Goal: Transaction & Acquisition: Purchase product/service

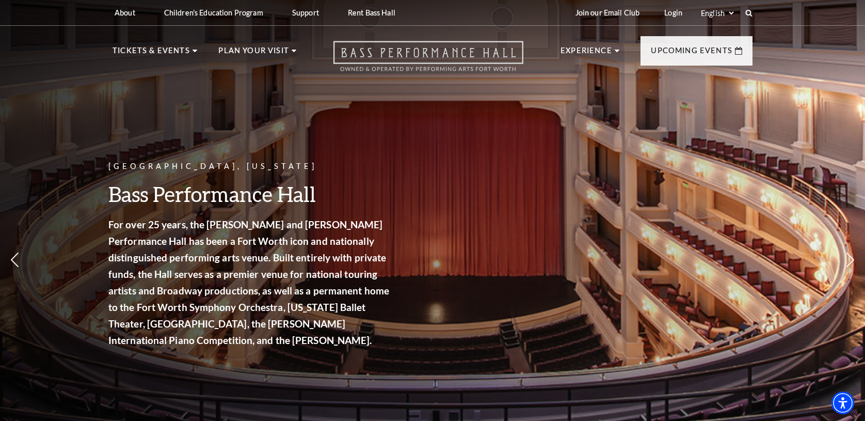
click at [442, 57] on use "Open this option" at bounding box center [429, 56] width 190 height 30
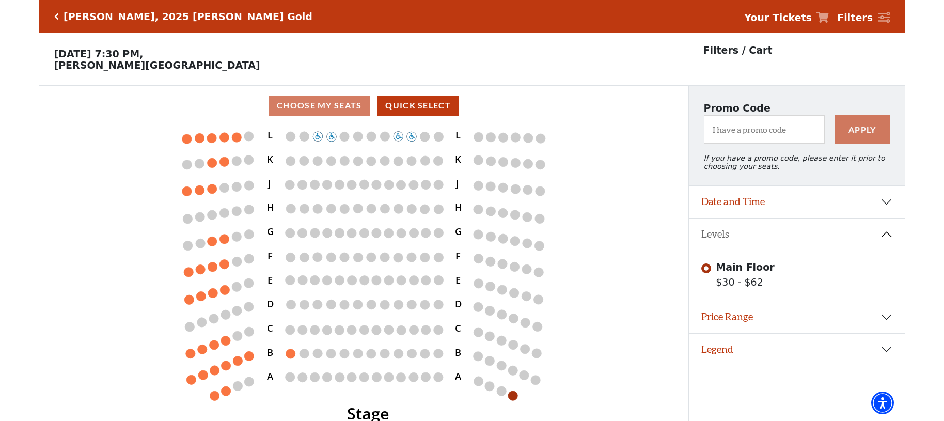
scroll to position [21, 0]
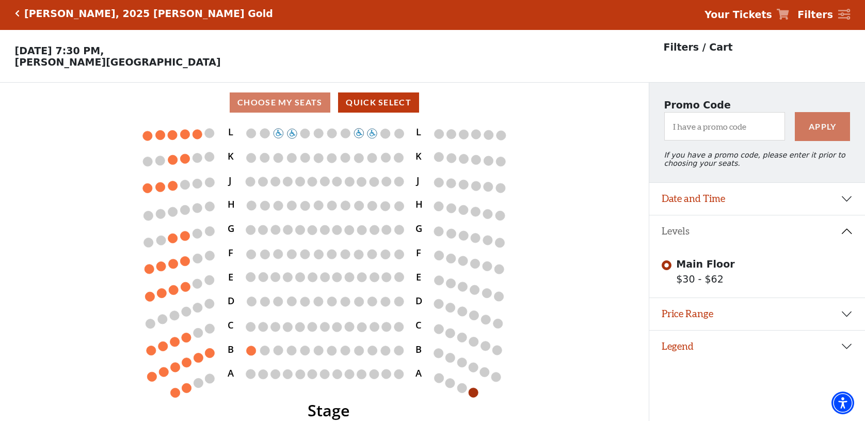
scroll to position [21, 0]
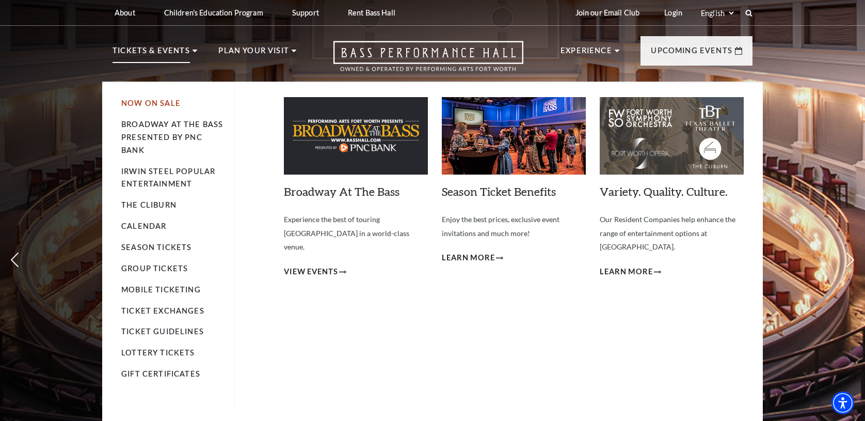
click at [148, 103] on link "Now On Sale" at bounding box center [150, 103] width 59 height 9
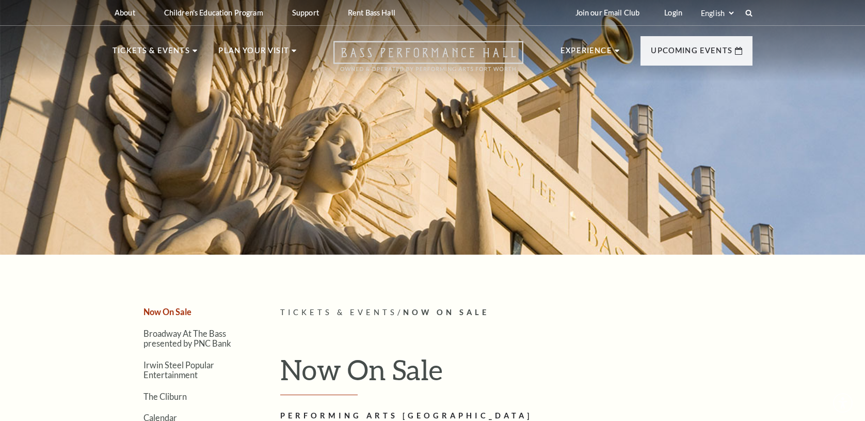
click at [461, 50] on icon at bounding box center [429, 56] width 190 height 30
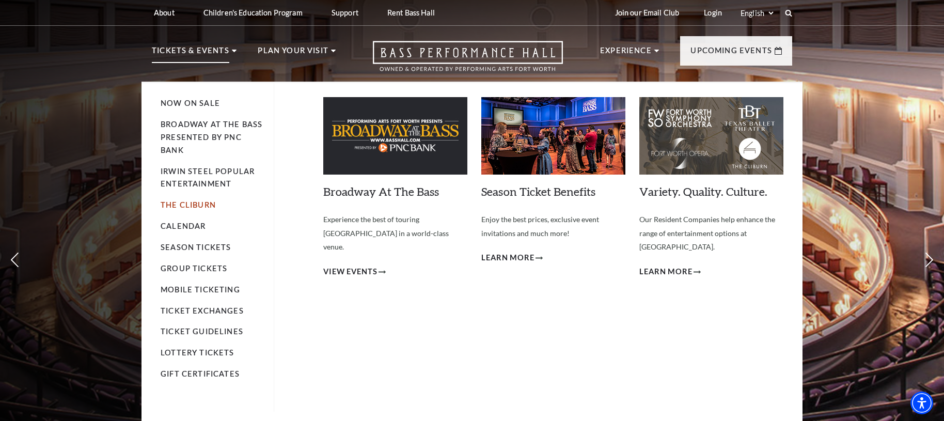
click at [181, 204] on link "The Cliburn" at bounding box center [188, 204] width 55 height 9
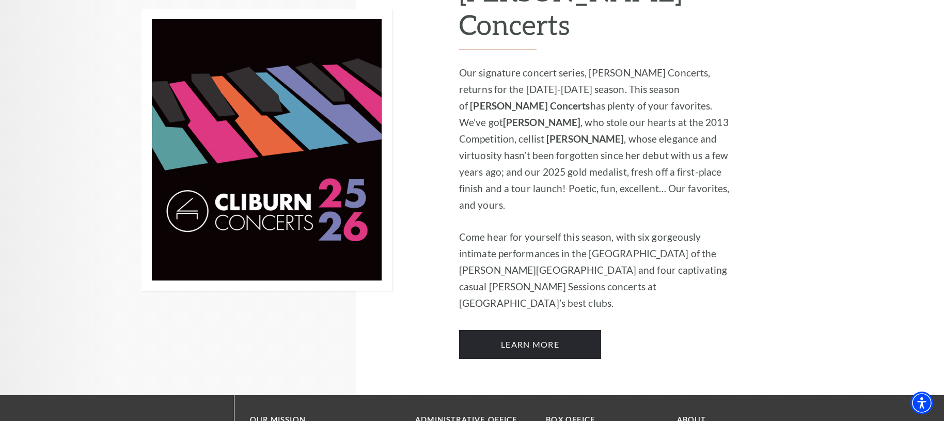
scroll to position [919, 0]
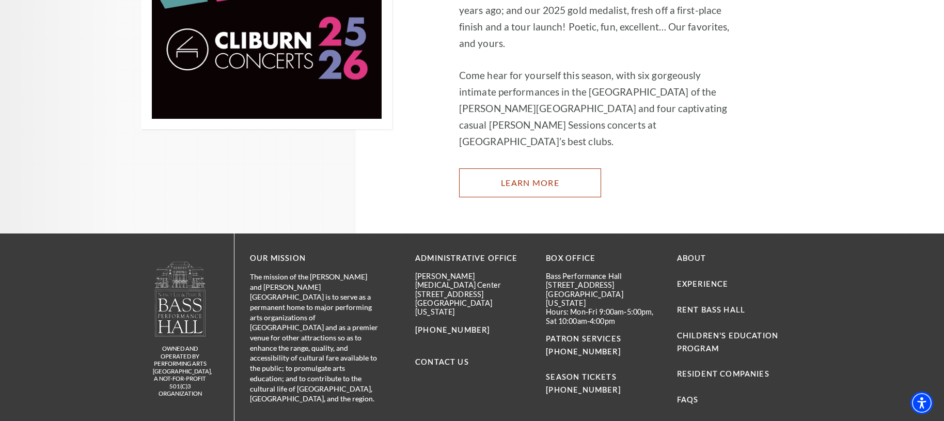
click at [535, 168] on link "Learn More" at bounding box center [530, 182] width 142 height 29
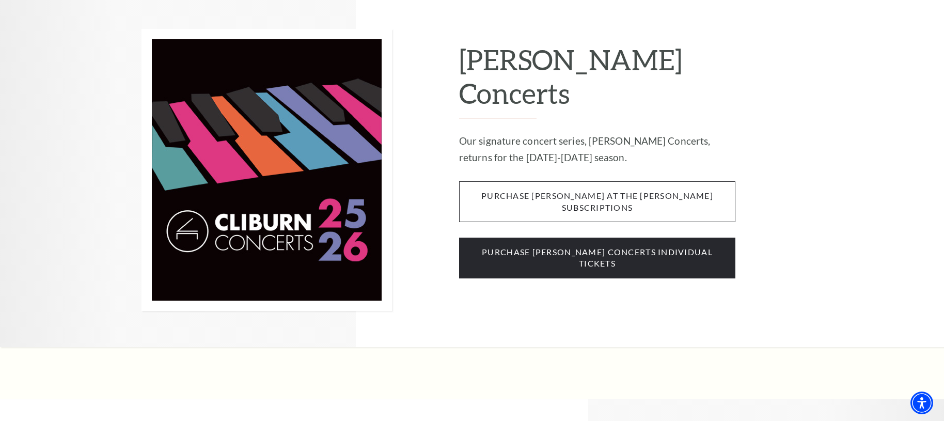
scroll to position [871, 0]
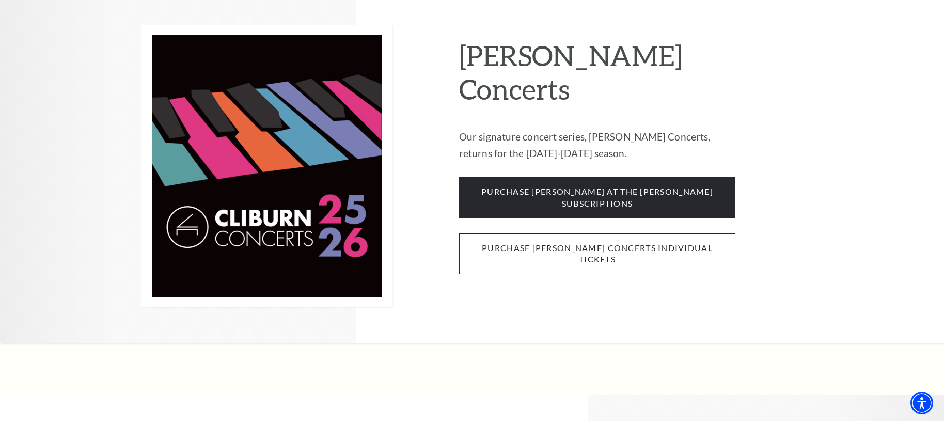
click at [548, 233] on span "purchase [PERSON_NAME] concerts individual tickets" at bounding box center [597, 253] width 276 height 41
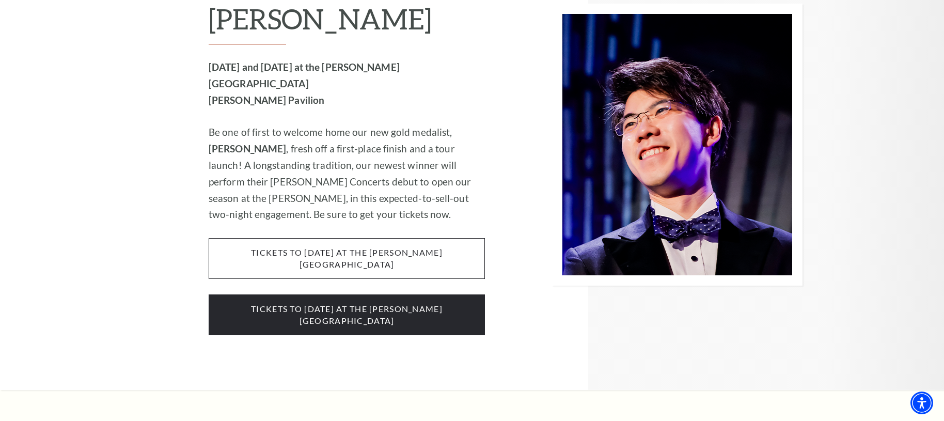
scroll to position [1706, 0]
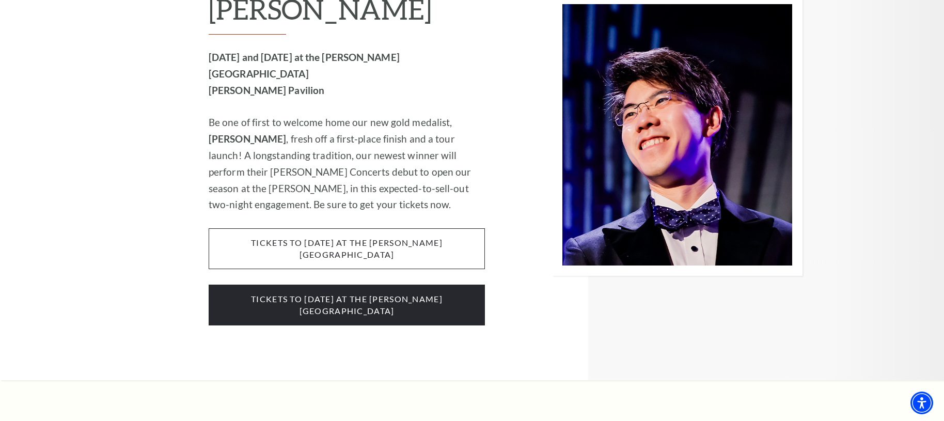
click at [354, 228] on span "tickets to Wednesday, october 1 at the kimbell art museum" at bounding box center [347, 248] width 276 height 41
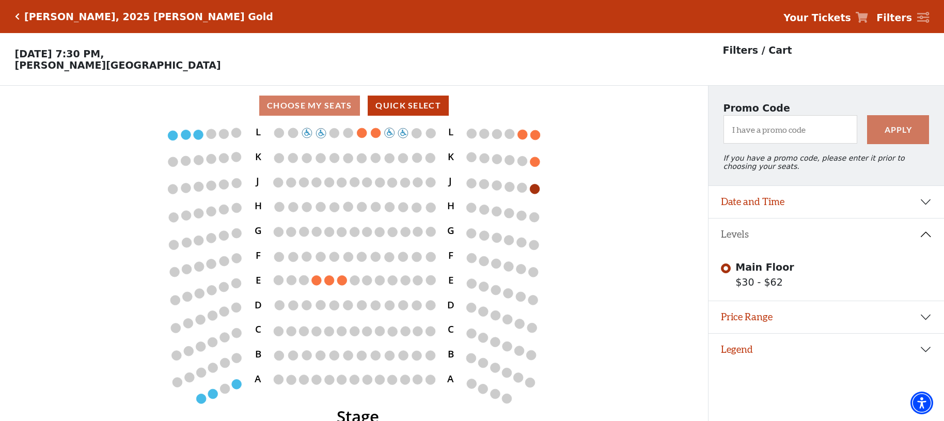
scroll to position [21, 0]
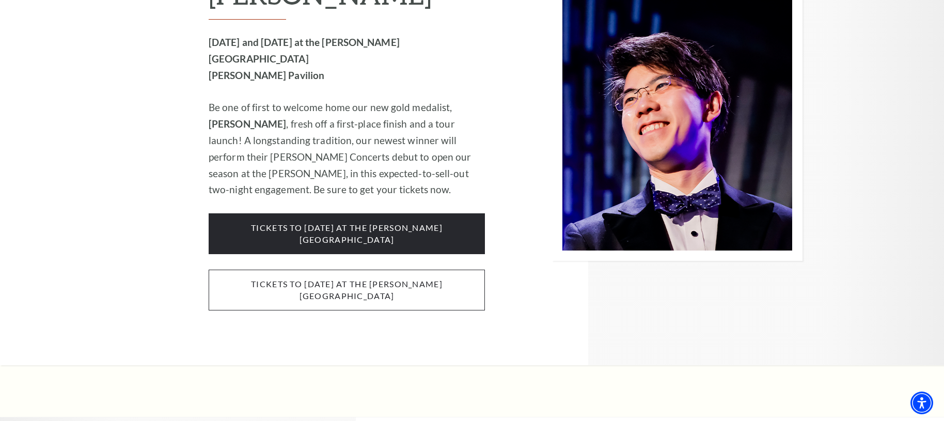
click at [287, 269] on span "Tickets to [DATE] at the [PERSON_NAME][GEOGRAPHIC_DATA]" at bounding box center [347, 289] width 276 height 41
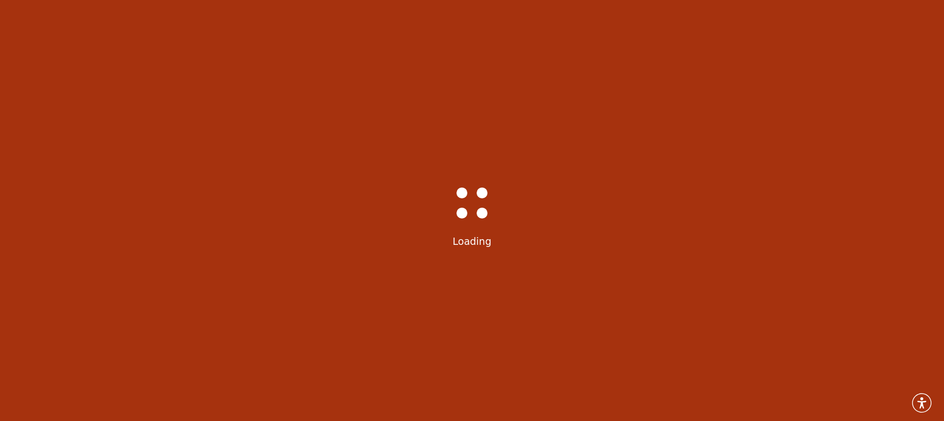
scroll to position [21, 0]
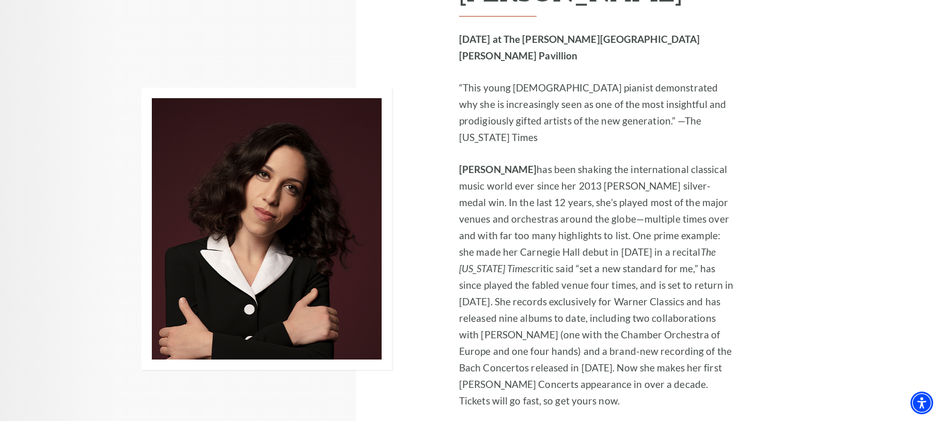
scroll to position [2188, 0]
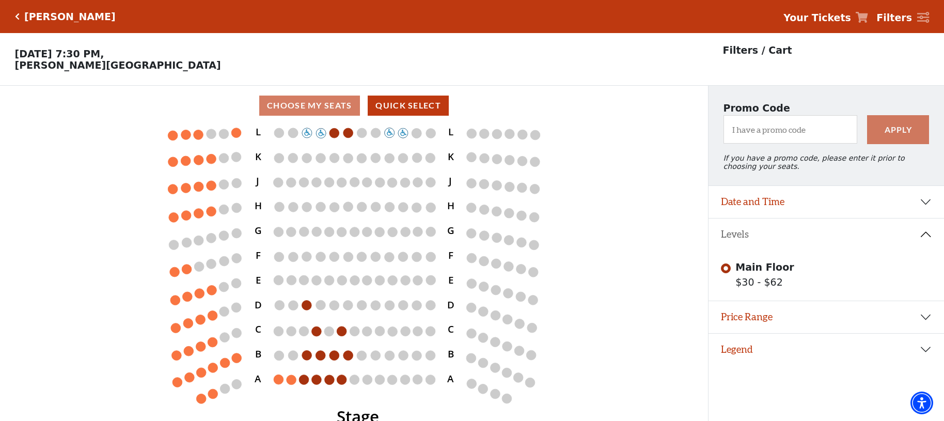
scroll to position [21, 0]
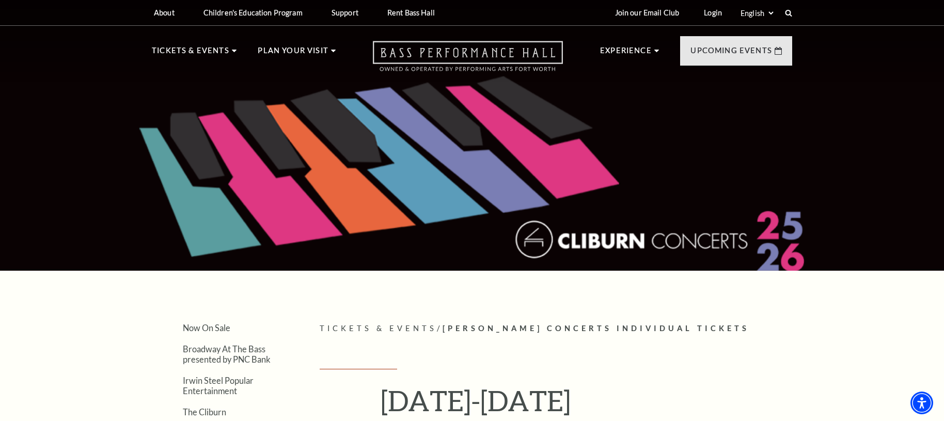
click at [454, 64] on icon "Open this option" at bounding box center [468, 56] width 190 height 30
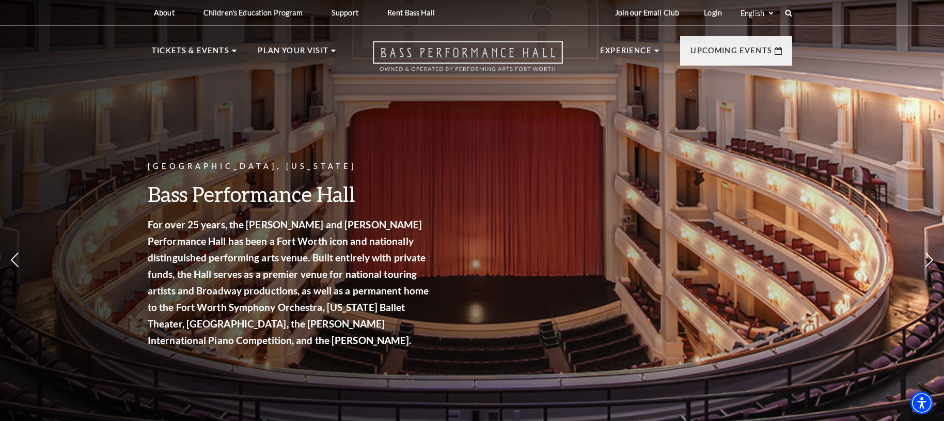
click at [435, 53] on icon "Open this option" at bounding box center [468, 56] width 190 height 30
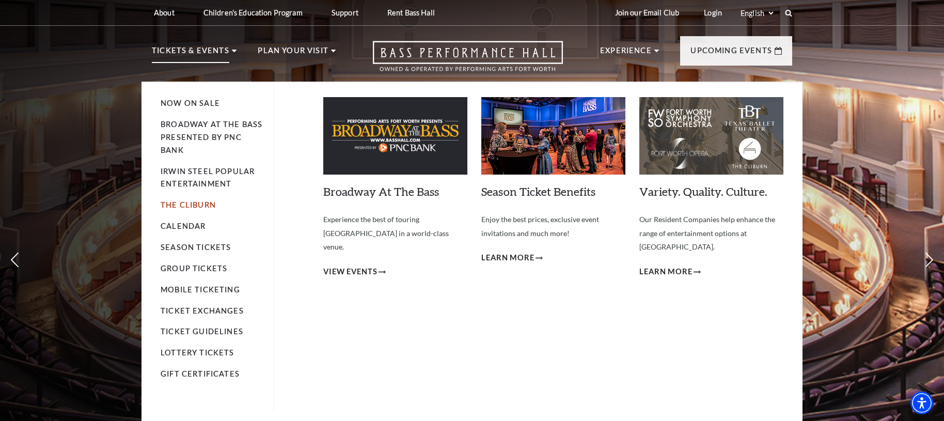
click at [192, 200] on link "The Cliburn" at bounding box center [188, 204] width 55 height 9
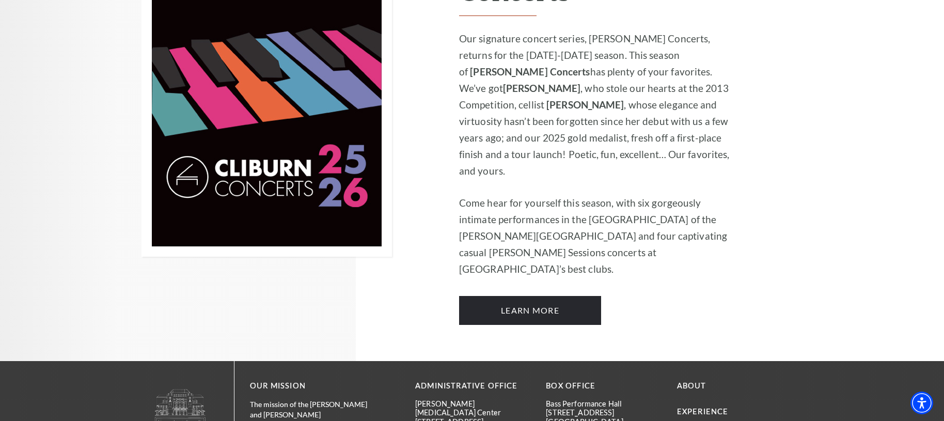
scroll to position [801, 0]
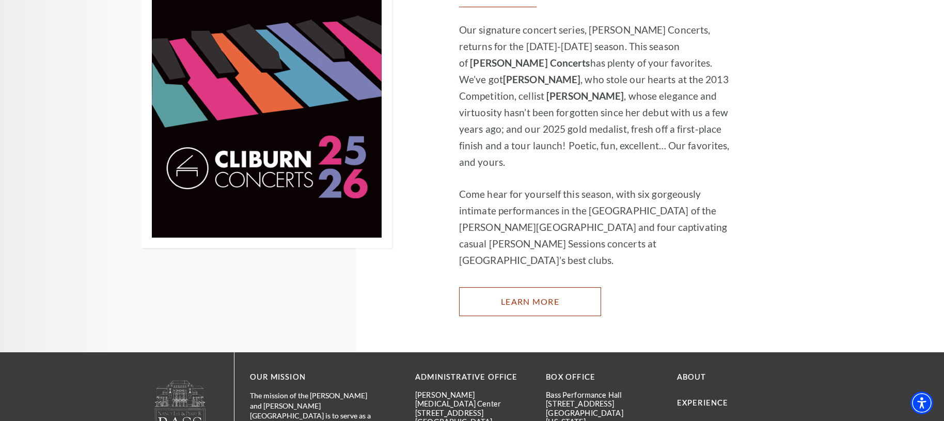
click at [545, 287] on link "Learn More" at bounding box center [530, 301] width 142 height 29
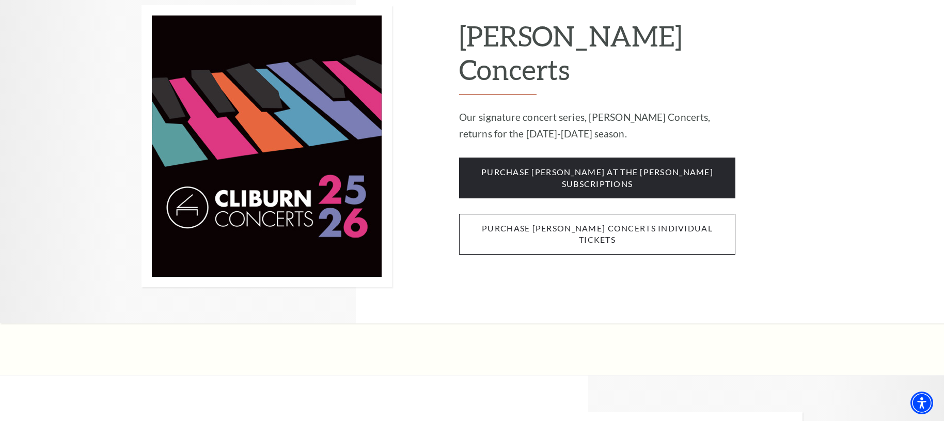
scroll to position [890, 0]
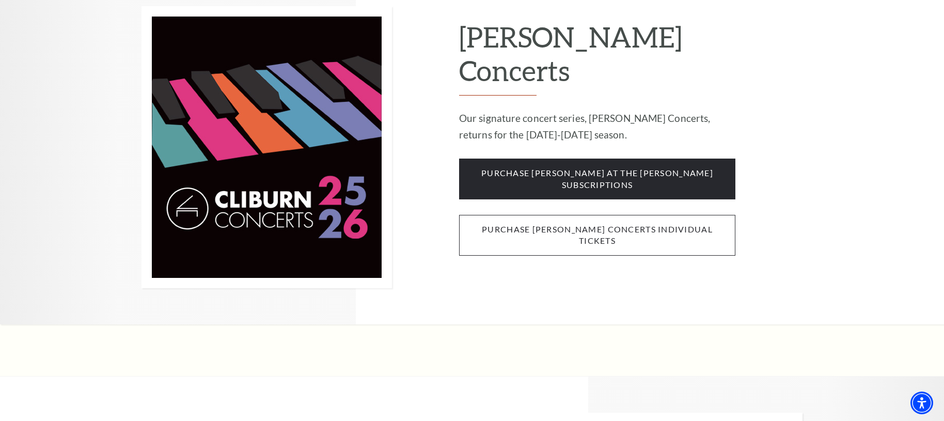
click at [553, 215] on span "purchase cliburn concerts individual tickets" at bounding box center [597, 235] width 276 height 41
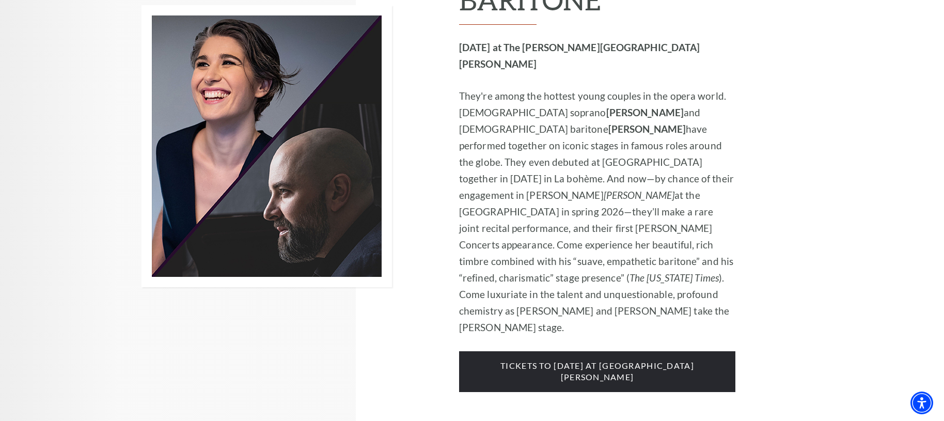
scroll to position [3549, 0]
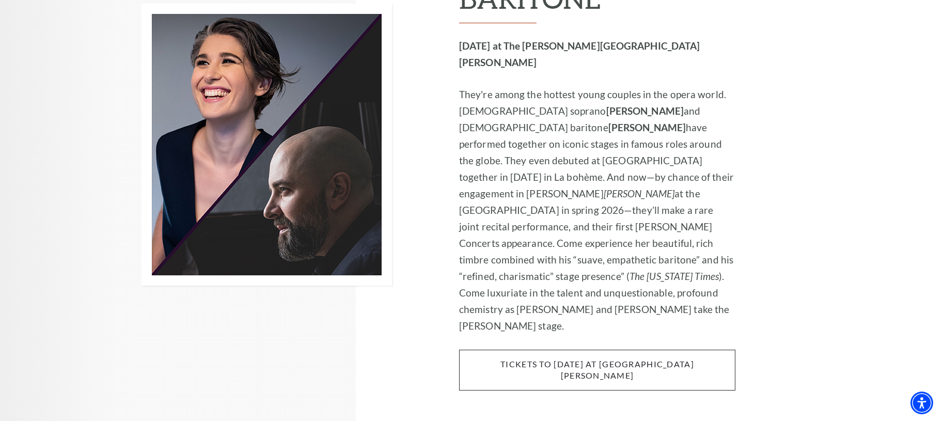
click at [499, 350] on span "tickets to [DATE] at [GEOGRAPHIC_DATA][PERSON_NAME]" at bounding box center [597, 370] width 276 height 41
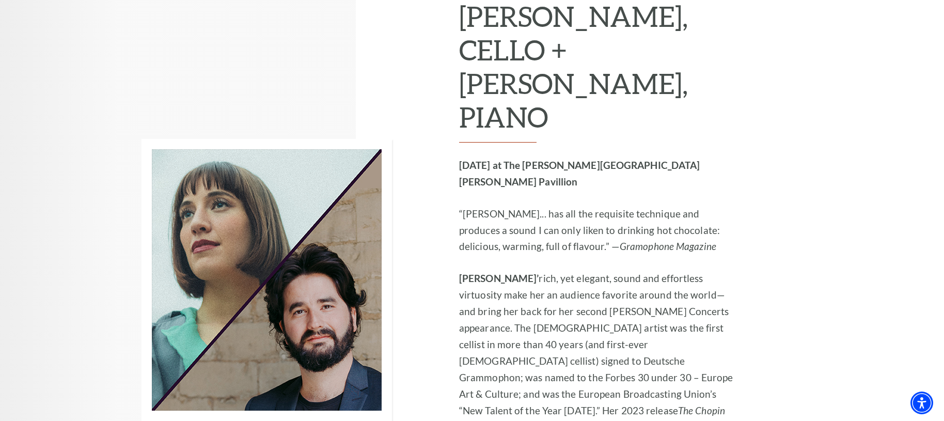
scroll to position [5056, 0]
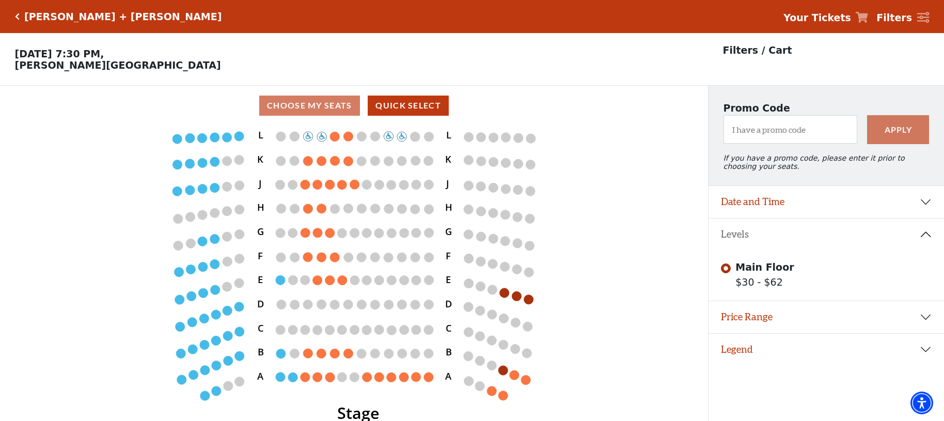
scroll to position [21, 0]
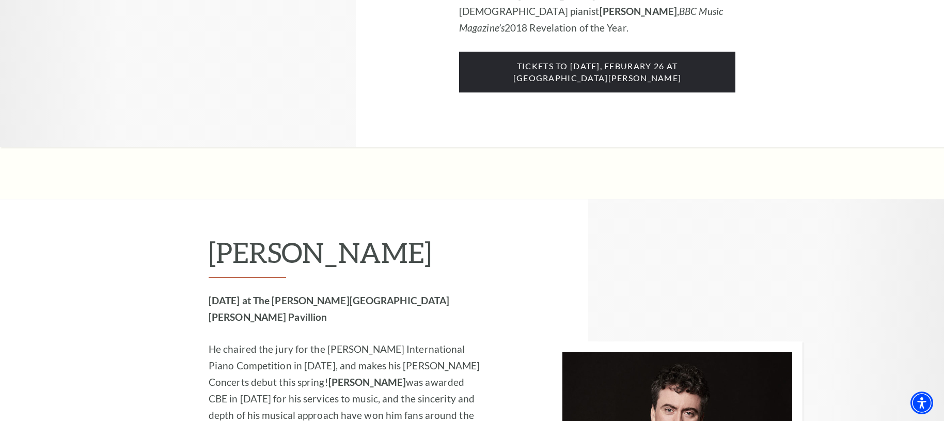
scroll to position [5510, 0]
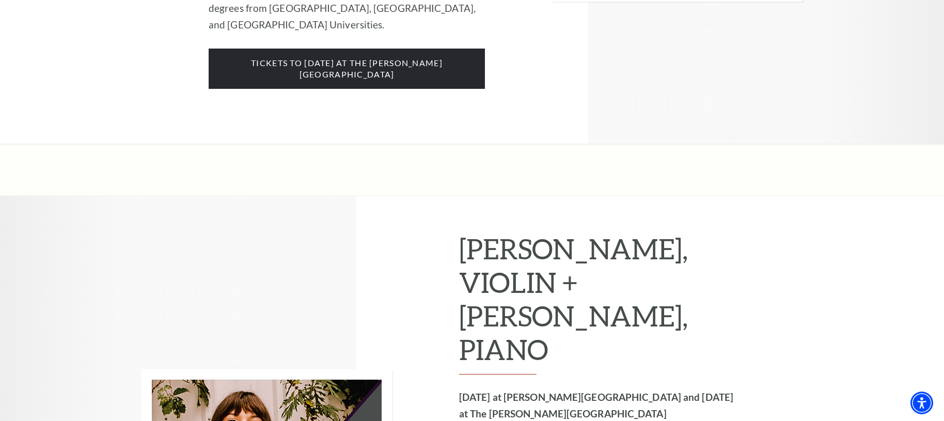
scroll to position [6111, 0]
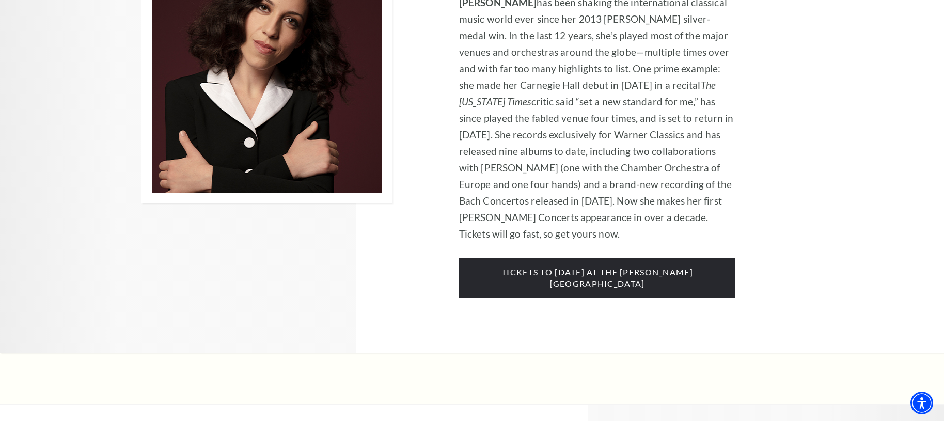
scroll to position [2391, 0]
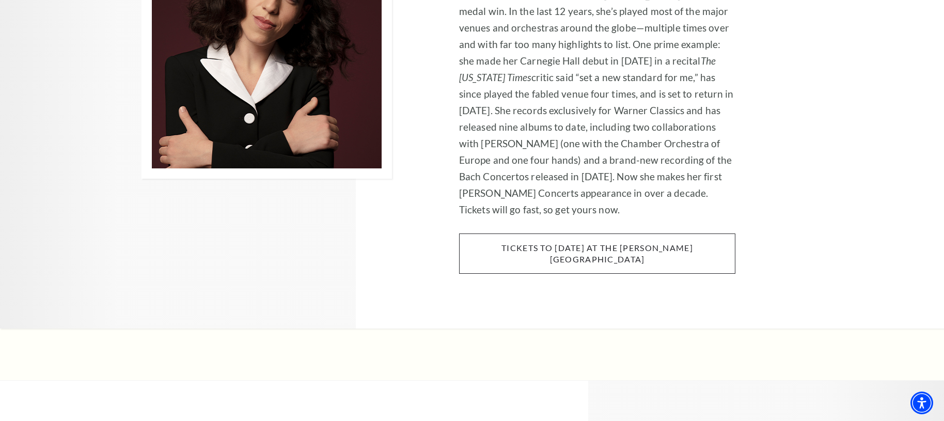
click at [491, 233] on span "tickets to Thursday, november 6 at the kimbell art museum" at bounding box center [597, 253] width 276 height 41
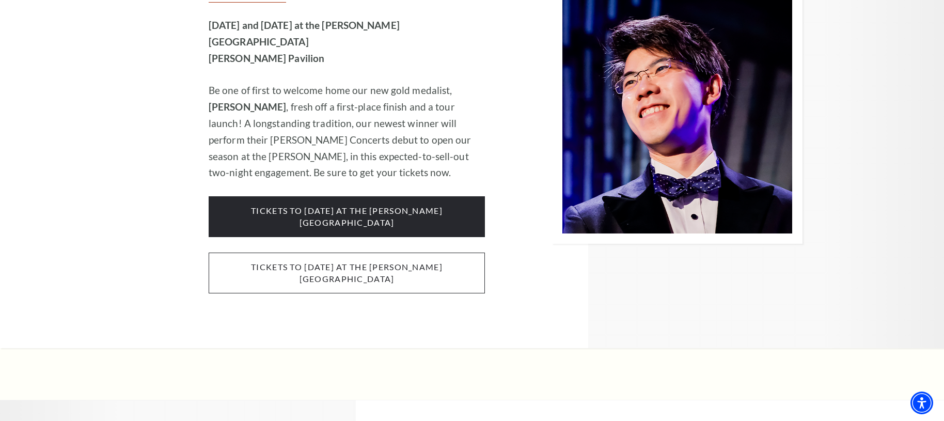
scroll to position [1752, 0]
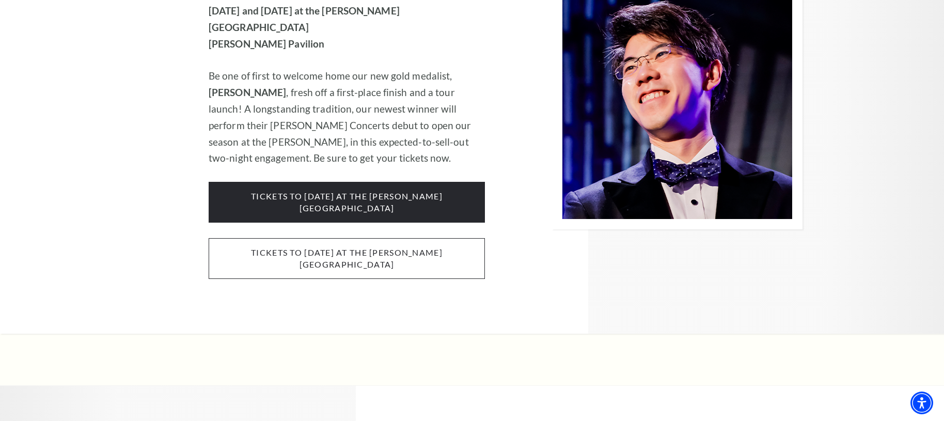
click at [392, 238] on span "Tickets to Thursday, October 2 at the Kimbell Art Museum" at bounding box center [347, 258] width 276 height 41
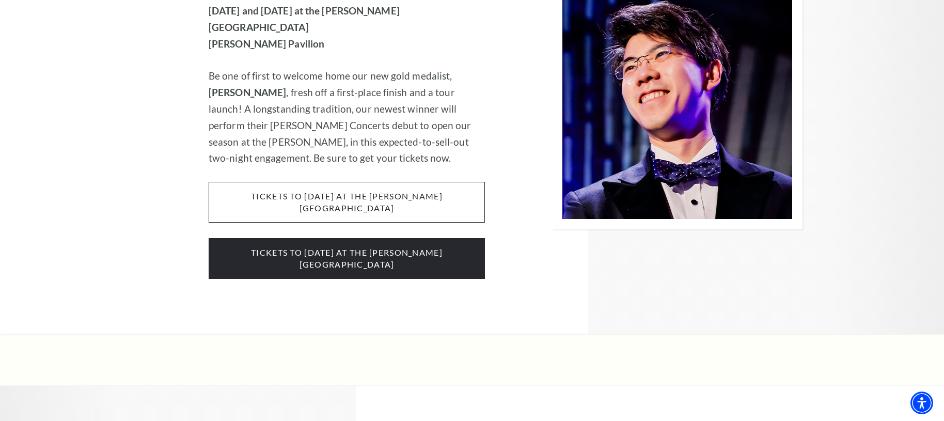
click at [253, 182] on span "tickets to Wednesday, october 1 at the kimbell art museum" at bounding box center [347, 202] width 276 height 41
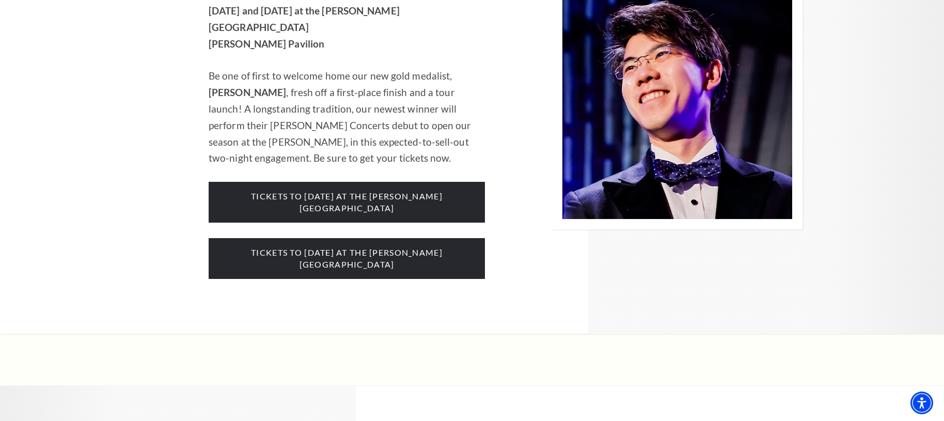
scroll to position [1778, 0]
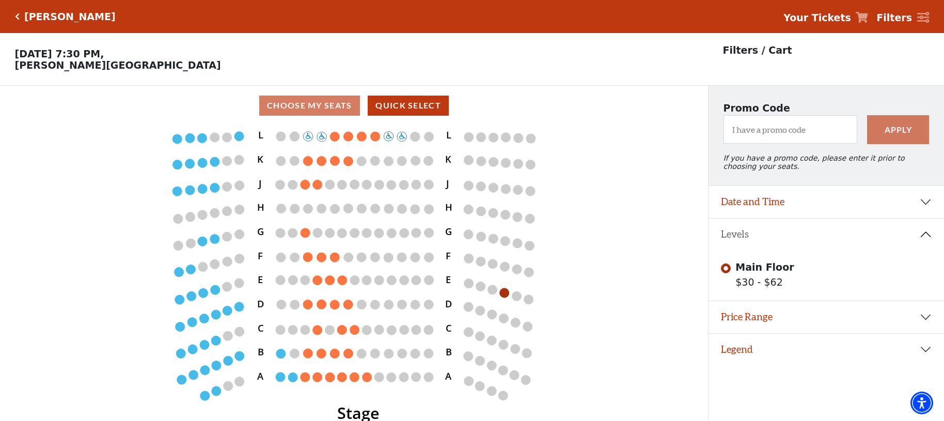
scroll to position [21, 0]
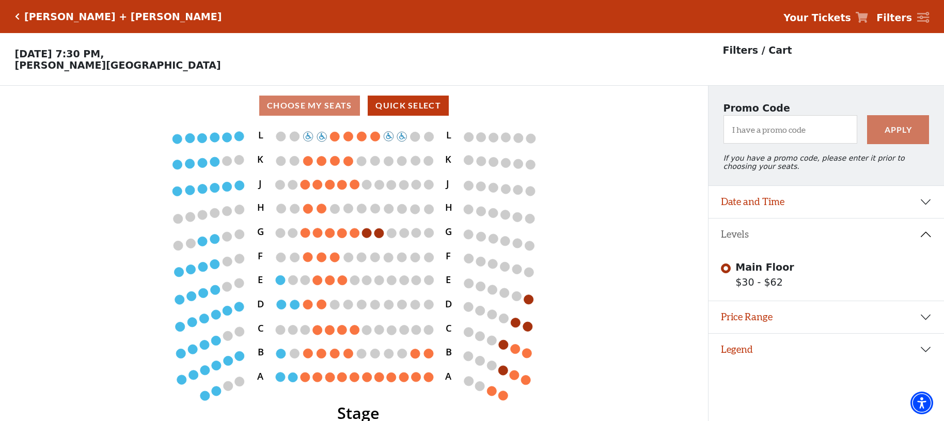
scroll to position [21, 0]
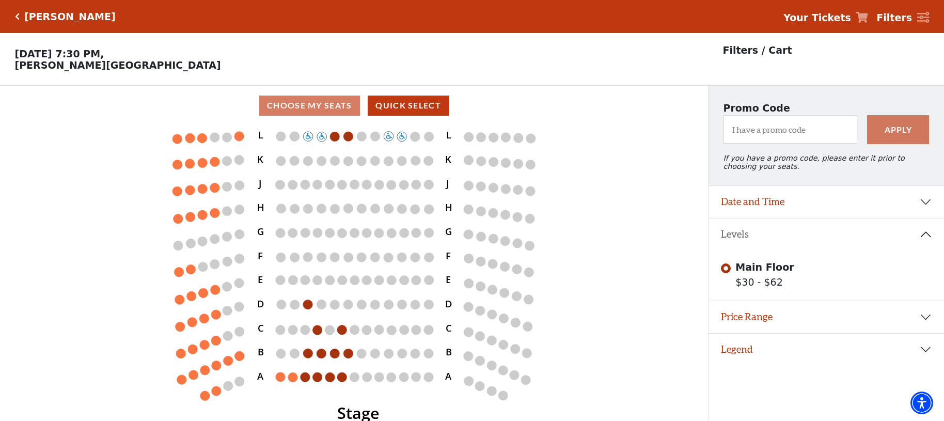
scroll to position [21, 0]
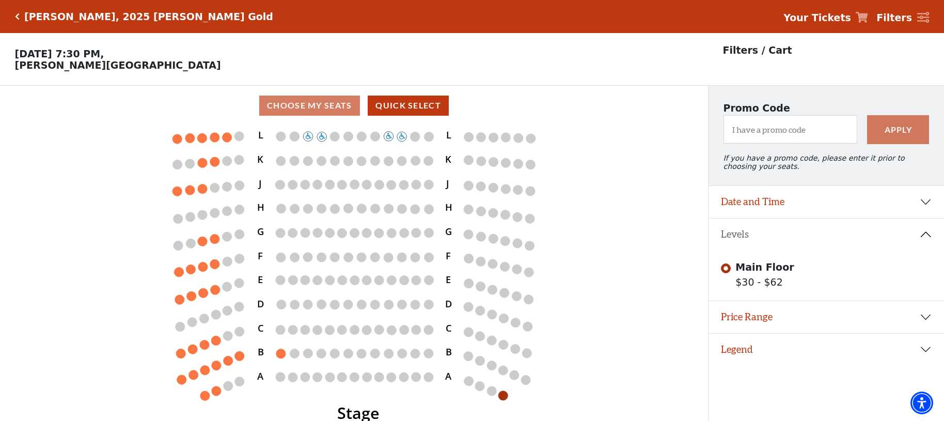
scroll to position [21, 0]
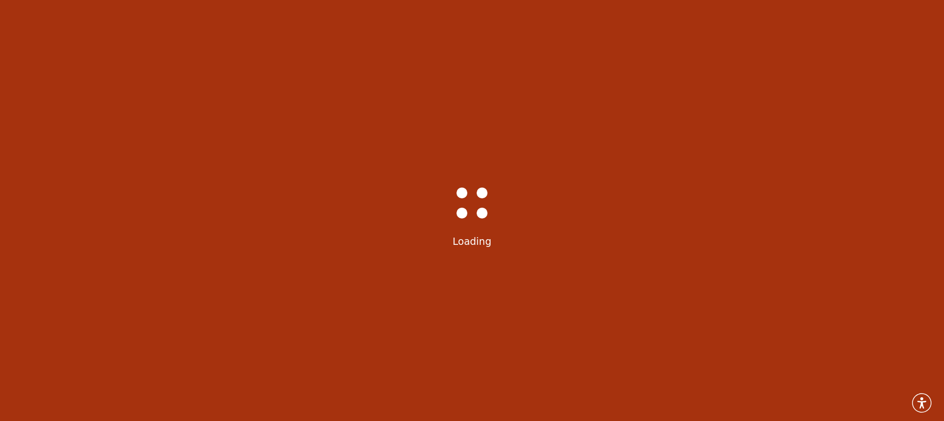
scroll to position [21, 0]
